Goal: Task Accomplishment & Management: Use online tool/utility

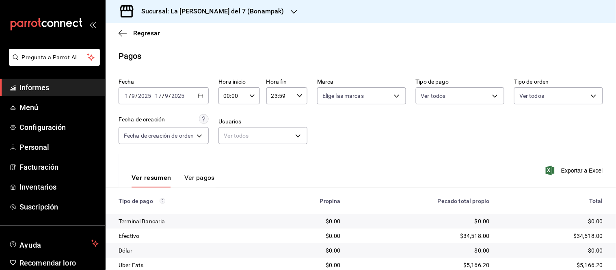
scroll to position [74, 0]
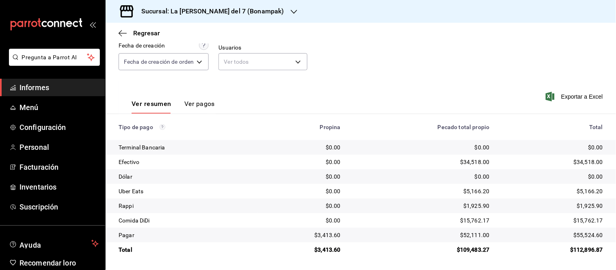
click at [195, 9] on font "Sucursal: La [PERSON_NAME] del 7 (Bonampak)" at bounding box center [212, 11] width 143 height 8
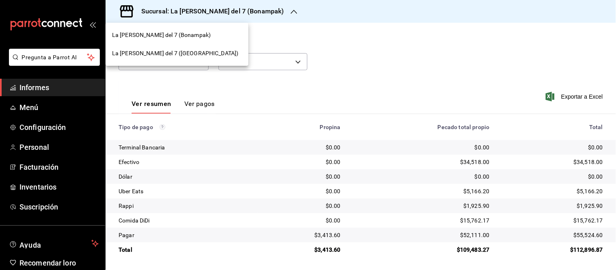
click at [177, 54] on font "La [PERSON_NAME] del 7 ([GEOGRAPHIC_DATA])" at bounding box center [175, 53] width 127 height 7
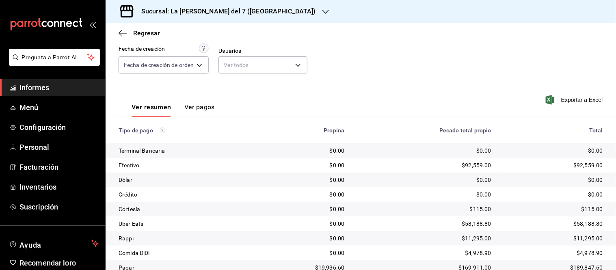
scroll to position [103, 0]
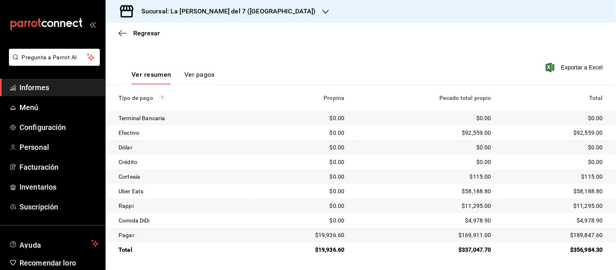
click at [41, 86] on font "Informes" at bounding box center [35, 87] width 30 height 9
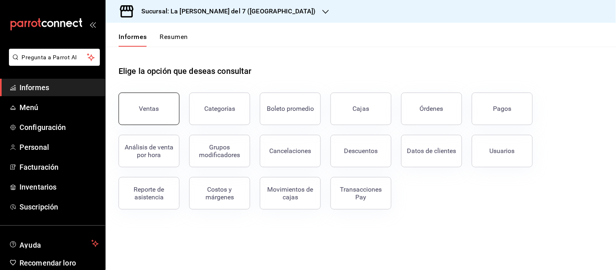
click at [164, 118] on button "Ventas" at bounding box center [149, 109] width 61 height 33
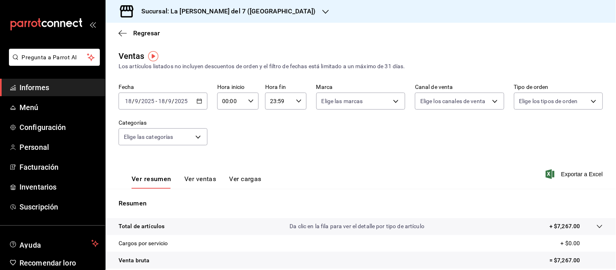
click at [200, 102] on icon "button" at bounding box center [200, 101] width 6 height 6
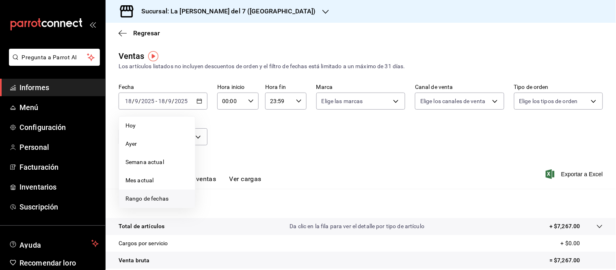
click at [157, 194] on li "Rango de fechas" at bounding box center [157, 199] width 76 height 18
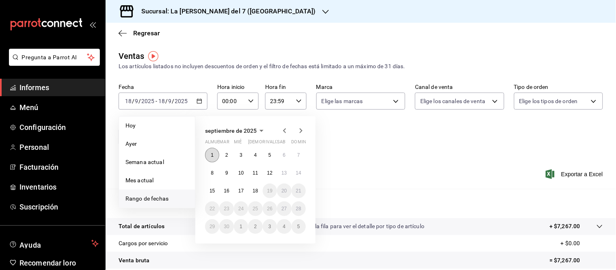
click at [212, 153] on font "1" at bounding box center [212, 155] width 3 height 6
click at [241, 193] on font "17" at bounding box center [241, 191] width 5 height 6
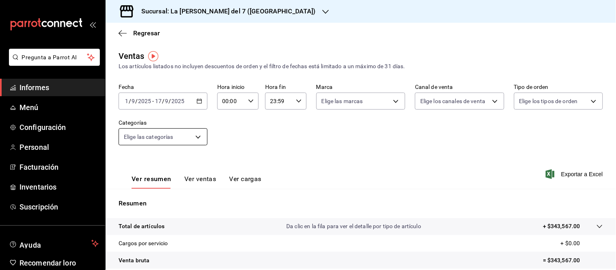
click at [155, 137] on body "Pregunta a Parrot AI Informes Menú Configuración Personal Facturación Inventari…" at bounding box center [308, 135] width 616 height 270
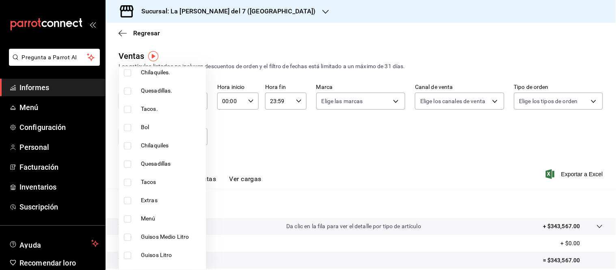
scroll to position [437, 0]
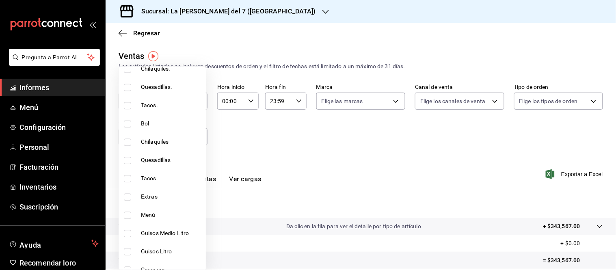
click at [151, 181] on span "Tacos" at bounding box center [172, 179] width 62 height 9
type input "97425d5c-814d-4d20-a73c-05e0311706be"
checkbox input "true"
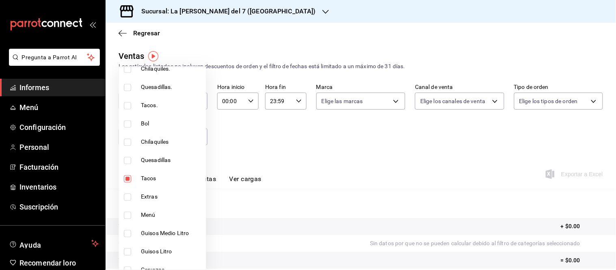
click at [269, 155] on div at bounding box center [308, 135] width 616 height 270
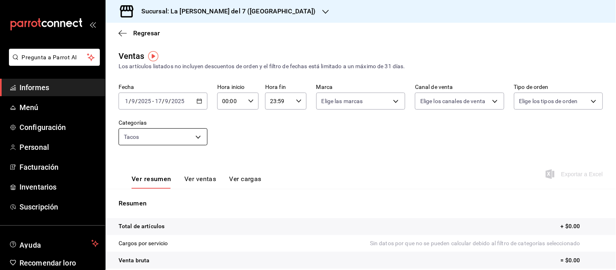
click at [156, 139] on body "Pregunta a Parrot AI Informes Menú Configuración Personal Facturación Inventari…" at bounding box center [308, 135] width 616 height 270
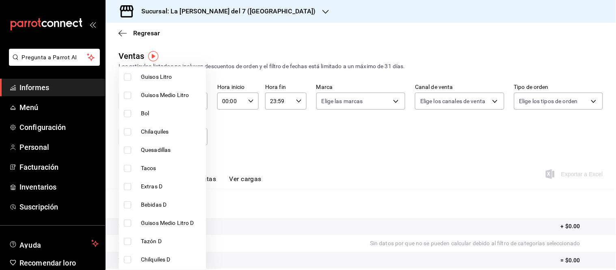
scroll to position [180, 0]
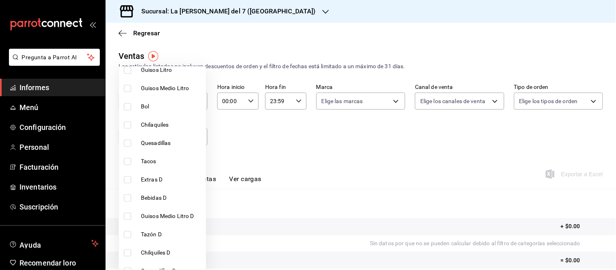
click at [147, 160] on font "Tacos" at bounding box center [148, 161] width 15 height 7
type input "97425d5c-814d-4d20-a73c-05e0311706be,72a17ac2-dc04-4e58-8488-47829590fa13"
checkbox input "true"
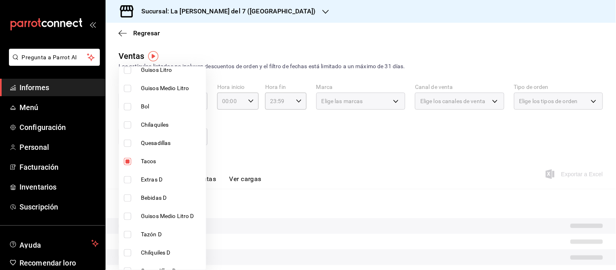
click at [308, 120] on div at bounding box center [308, 135] width 616 height 270
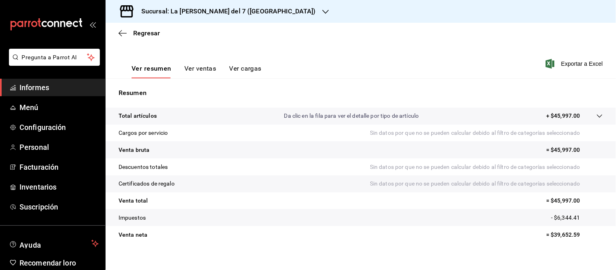
scroll to position [119, 0]
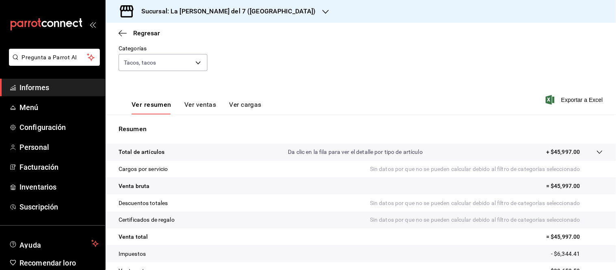
click at [192, 111] on button "Ver ventas" at bounding box center [200, 107] width 32 height 14
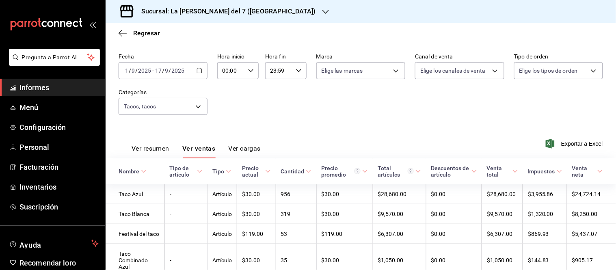
scroll to position [74, 0]
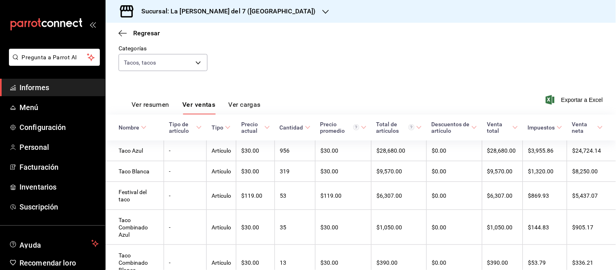
click at [396, 68] on div "Fecha [DATE] [DATE] - [DATE] [DATE] Hora inicio 00:00 Hora inicio Hora fin 23:5…" at bounding box center [361, 45] width 485 height 72
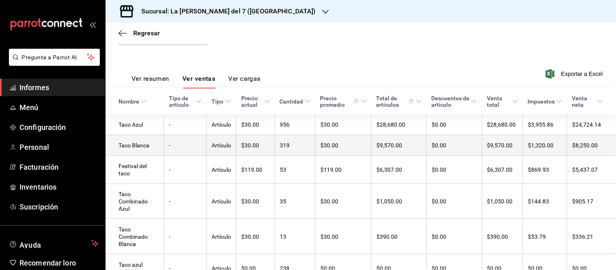
scroll to position [145, 0]
